Goal: Information Seeking & Learning: Learn about a topic

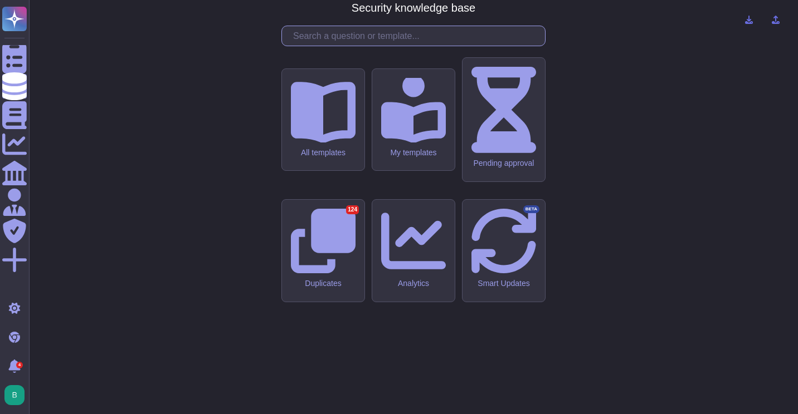
click at [329, 46] on input "text" at bounding box center [415, 35] width 257 height 19
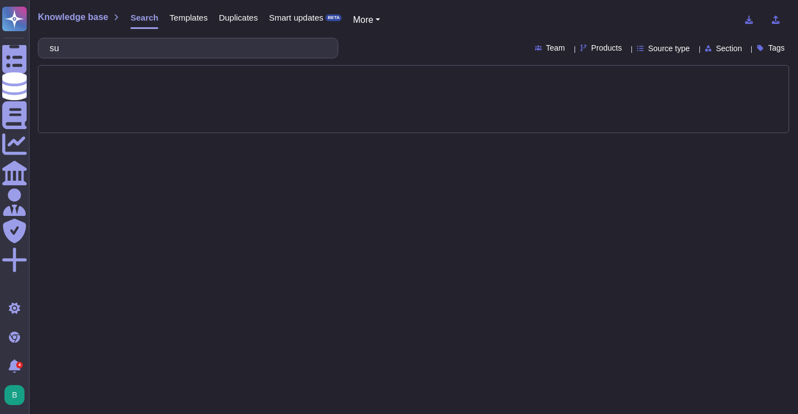
type input "s"
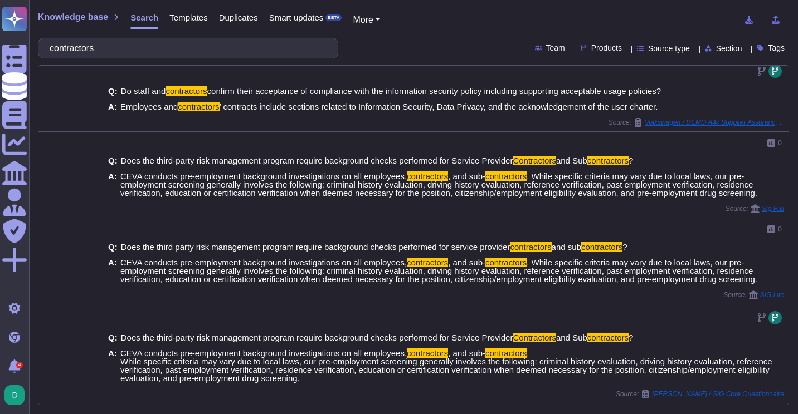
scroll to position [81, 0]
click at [150, 47] on input "contractors" at bounding box center [185, 47] width 282 height 19
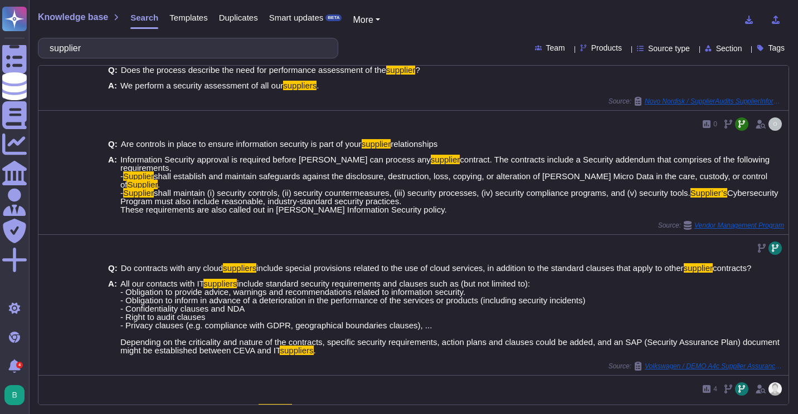
scroll to position [409, 0]
click at [121, 53] on input "supplier" at bounding box center [185, 47] width 282 height 19
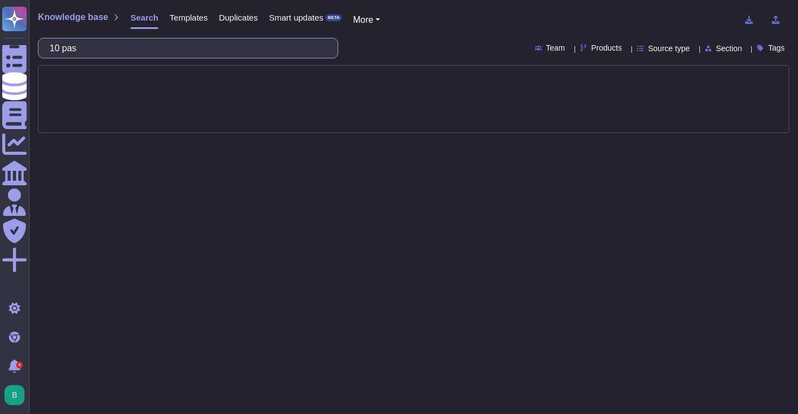
type input "10"
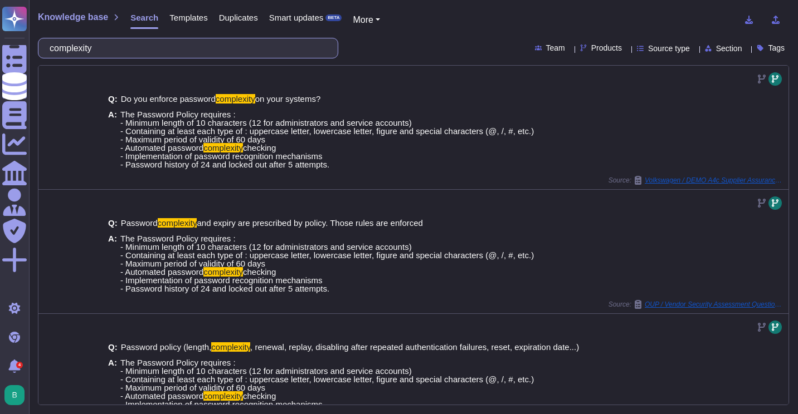
click at [172, 47] on input "complexity" at bounding box center [185, 47] width 282 height 19
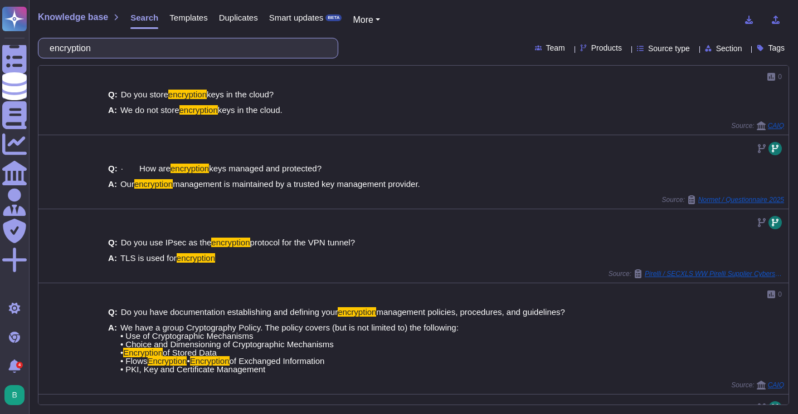
click at [130, 49] on input "encryption" at bounding box center [185, 47] width 282 height 19
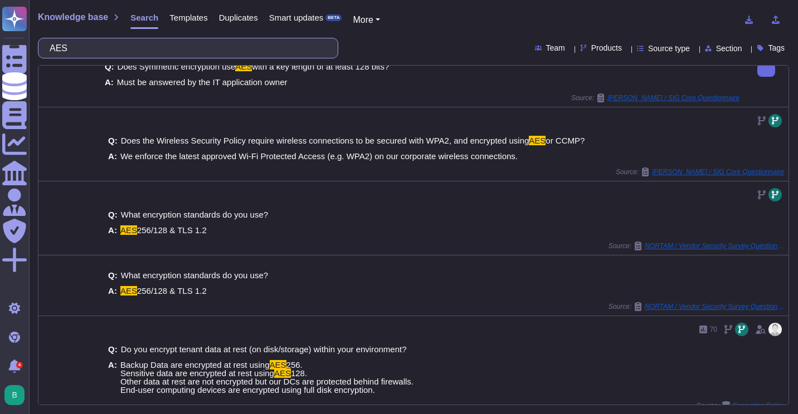
scroll to position [33, 0]
click at [184, 50] on input "AES" at bounding box center [185, 47] width 282 height 19
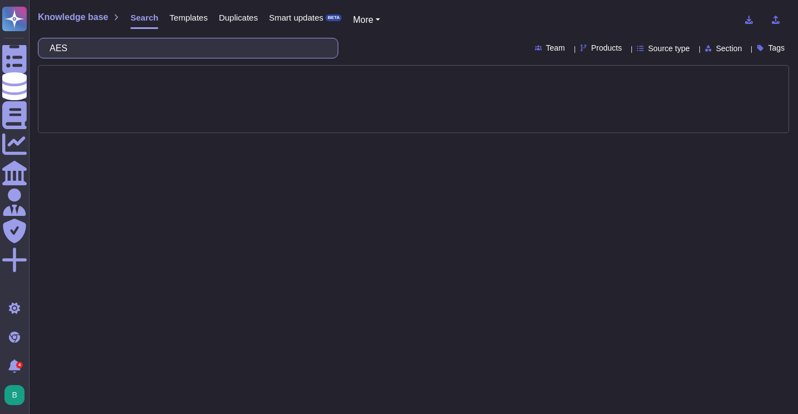
scroll to position [0, 0]
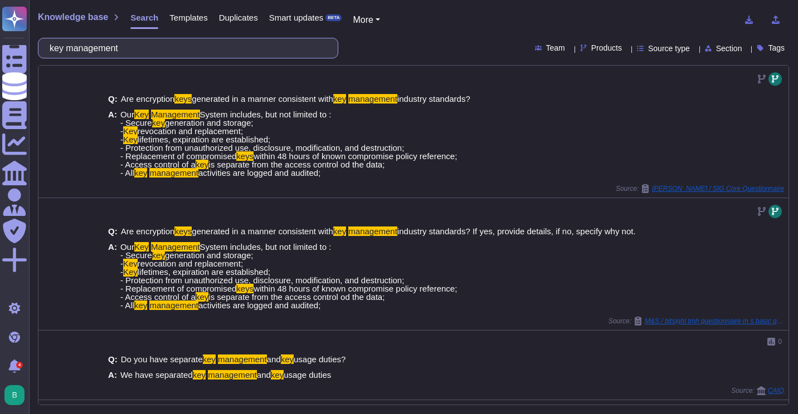
click at [251, 48] on input "key management" at bounding box center [185, 47] width 282 height 19
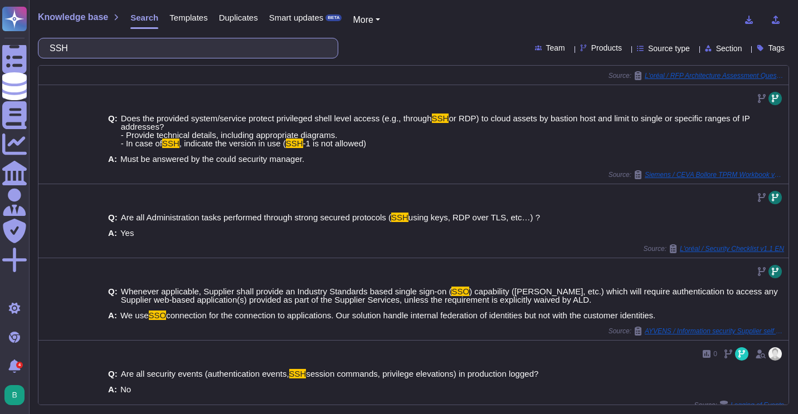
scroll to position [282, 0]
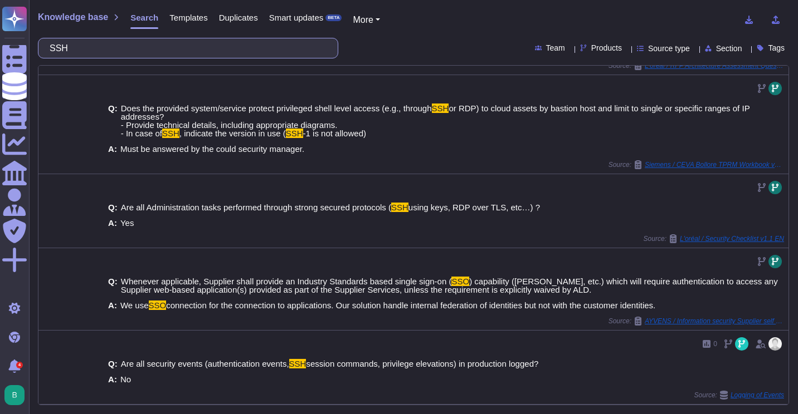
click at [126, 47] on input "SSH" at bounding box center [185, 47] width 282 height 19
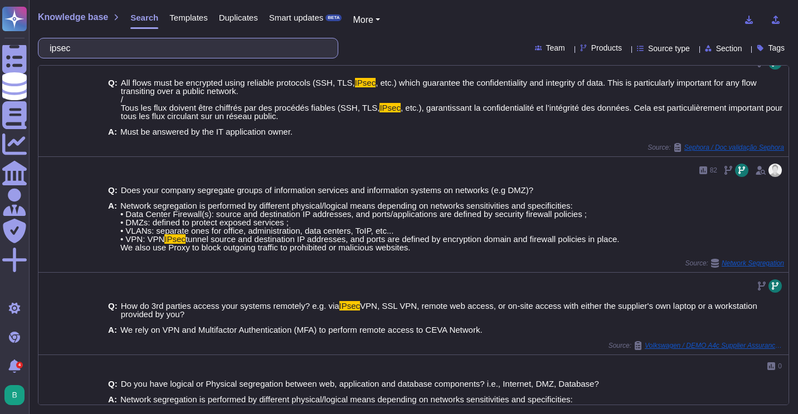
scroll to position [239, 0]
click at [188, 51] on input "ipsec" at bounding box center [185, 47] width 282 height 19
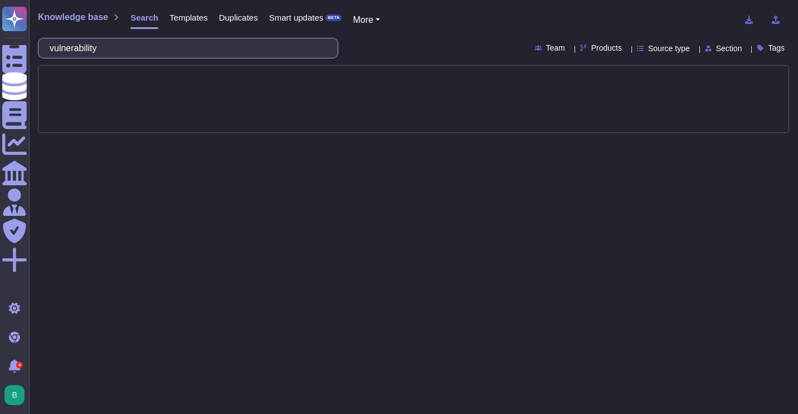
type input "vulnerability"
